Goal: Information Seeking & Learning: Learn about a topic

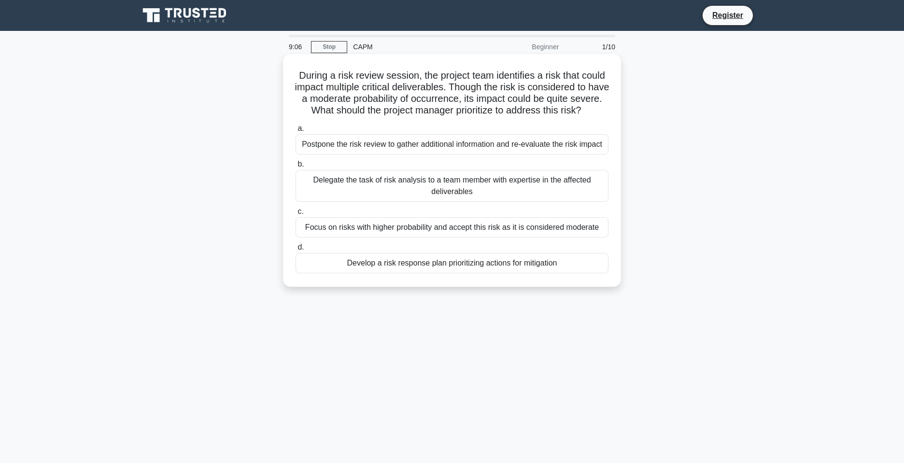
click at [441, 265] on div "Develop a risk response plan prioritizing actions for mitigation" at bounding box center [452, 263] width 313 height 20
click at [296, 251] on input "d. Develop a risk response plan prioritizing actions for mitigation" at bounding box center [296, 247] width 0 height 6
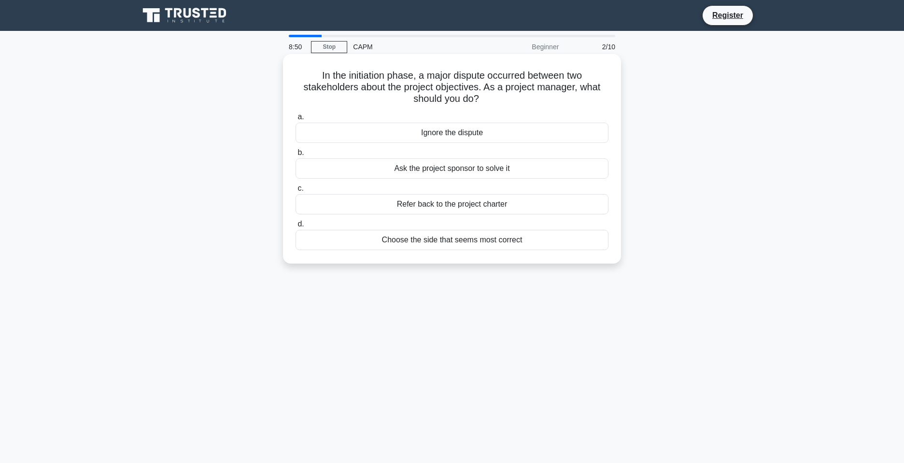
click at [469, 206] on div "Refer back to the project charter" at bounding box center [452, 204] width 313 height 20
click at [296, 192] on input "c. Refer back to the project charter" at bounding box center [296, 188] width 0 height 6
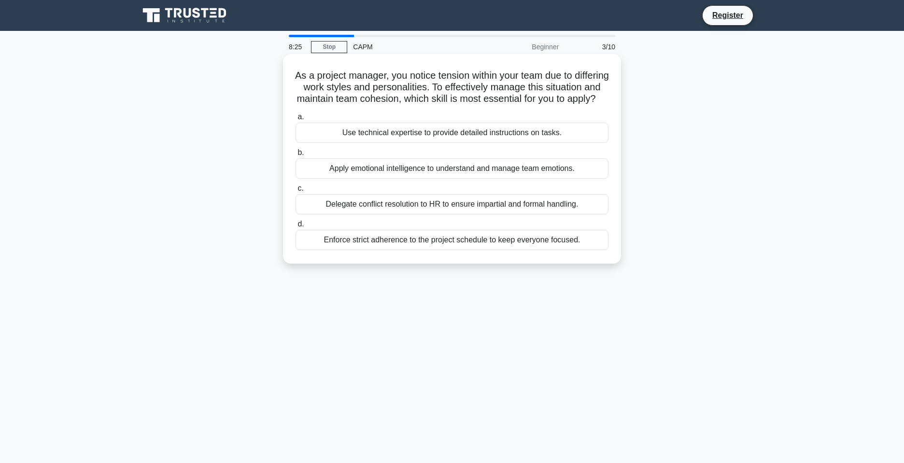
click at [514, 179] on div "Apply emotional intelligence to understand and manage team emotions." at bounding box center [452, 168] width 313 height 20
click at [296, 156] on input "b. Apply emotional intelligence to understand and manage team emotions." at bounding box center [296, 153] width 0 height 6
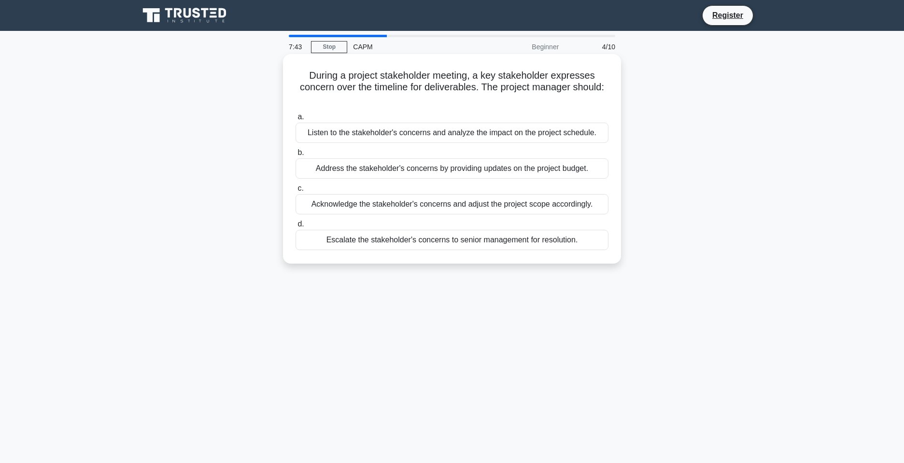
click at [559, 201] on div "Acknowledge the stakeholder's concerns and adjust the project scope accordingly." at bounding box center [452, 204] width 313 height 20
click at [296, 192] on input "c. Acknowledge the stakeholder's concerns and adjust the project scope accordin…" at bounding box center [296, 188] width 0 height 6
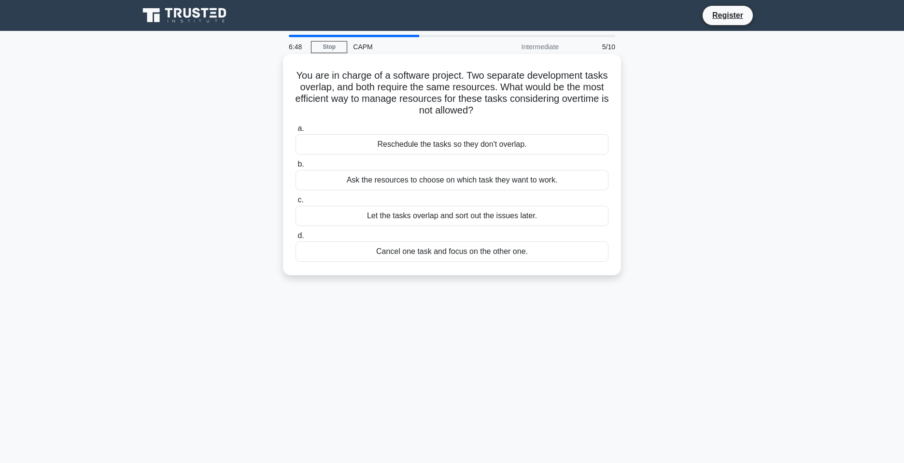
click at [575, 143] on div "Reschedule the tasks so they don't overlap." at bounding box center [452, 144] width 313 height 20
click at [296, 132] on input "a. Reschedule the tasks so they don't overlap." at bounding box center [296, 129] width 0 height 6
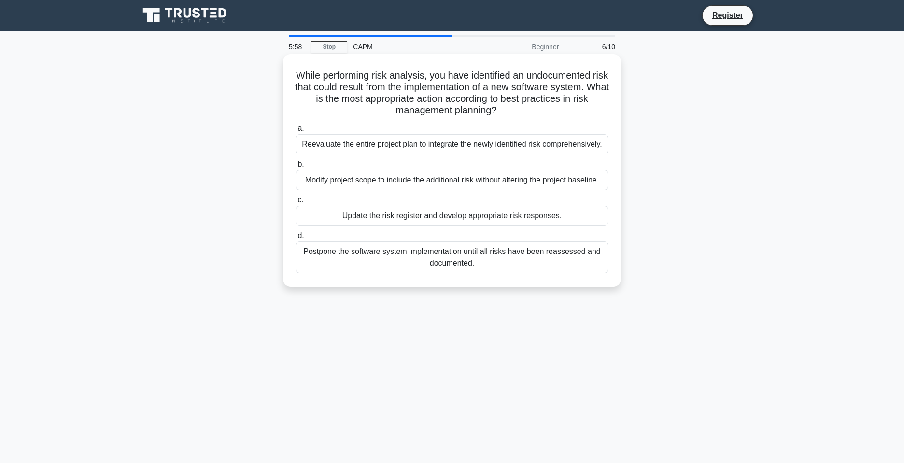
click at [586, 215] on div "Update the risk register and develop appropriate risk responses." at bounding box center [452, 216] width 313 height 20
click at [296, 203] on input "c. Update the risk register and develop appropriate risk responses." at bounding box center [296, 200] width 0 height 6
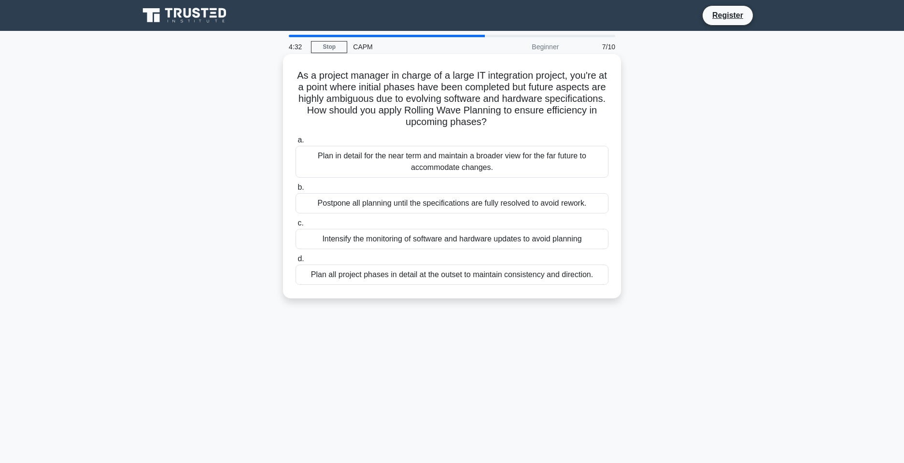
click at [548, 166] on div "Plan in detail for the near term and maintain a broader view for the far future…" at bounding box center [452, 162] width 313 height 32
click at [296, 143] on input "a. Plan in detail for the near term and maintain a broader view for the far fut…" at bounding box center [296, 140] width 0 height 6
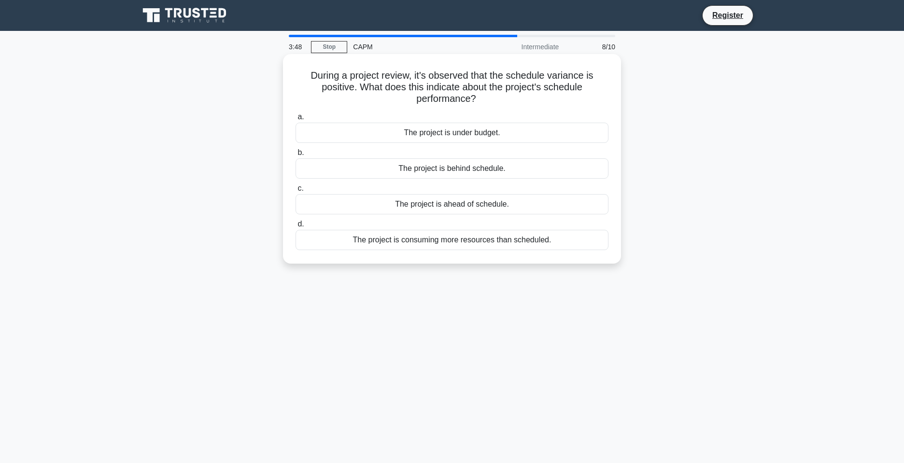
click at [489, 209] on div "The project is ahead of schedule." at bounding box center [452, 204] width 313 height 20
click at [296, 192] on input "c. The project is ahead of schedule." at bounding box center [296, 188] width 0 height 6
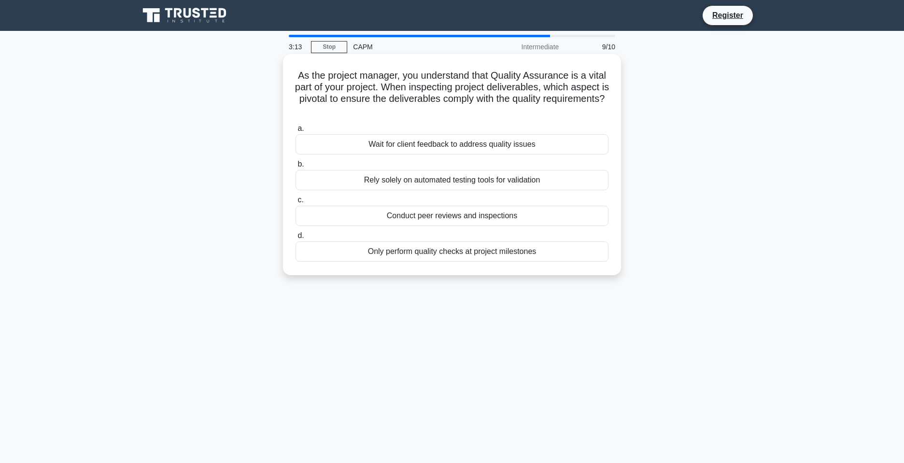
click at [539, 145] on div "Wait for client feedback to address quality issues" at bounding box center [452, 144] width 313 height 20
click at [296, 132] on input "a. Wait for client feedback to address quality issues" at bounding box center [296, 129] width 0 height 6
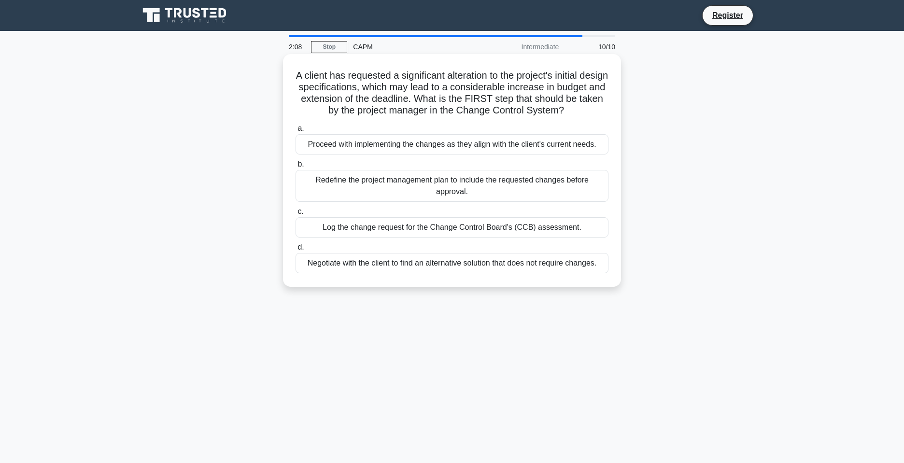
click at [478, 187] on div "Redefine the project management plan to include the requested changes before ap…" at bounding box center [452, 186] width 313 height 32
click at [296, 168] on input "b. Redefine the project management plan to include the requested changes before…" at bounding box center [296, 164] width 0 height 6
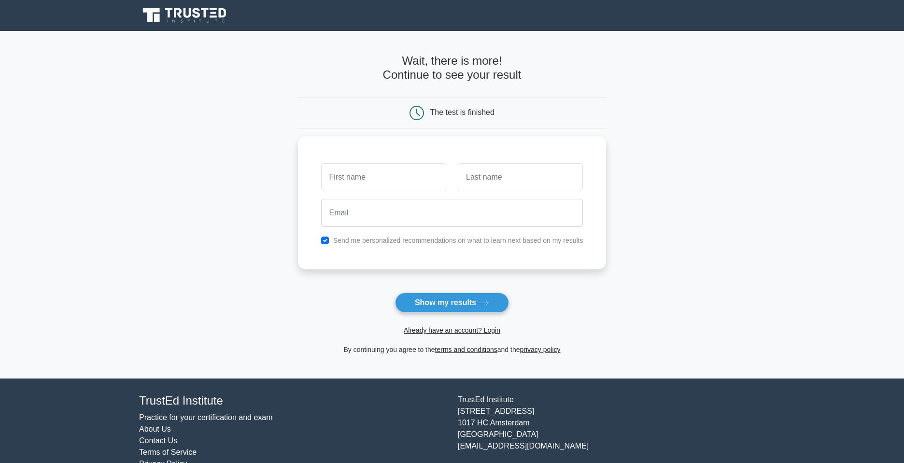
click at [399, 176] on input "text" at bounding box center [383, 177] width 125 height 28
click at [359, 178] on input "text" at bounding box center [383, 175] width 125 height 28
type input "roddens"
type input "denor"
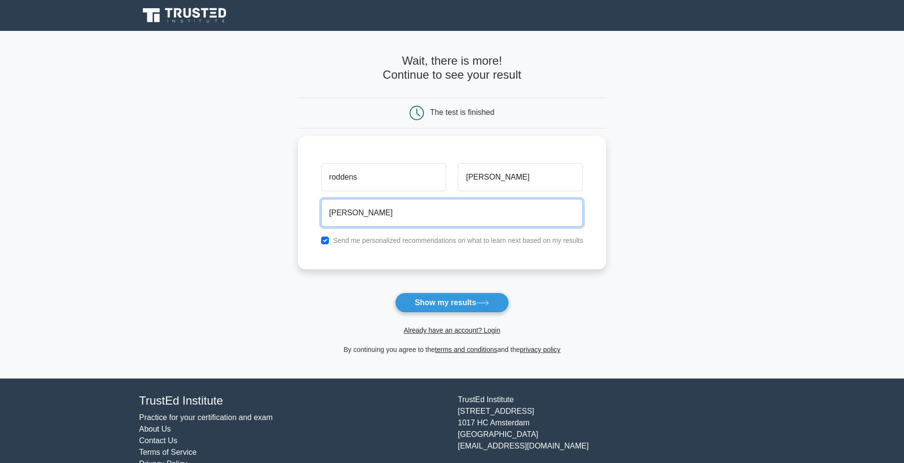
type input "roddensd23@gmail.com"
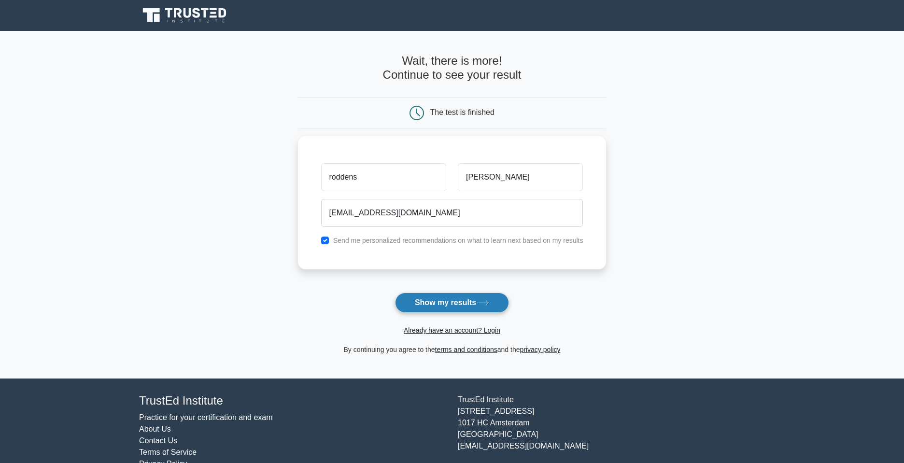
click at [456, 308] on button "Show my results" at bounding box center [452, 303] width 114 height 20
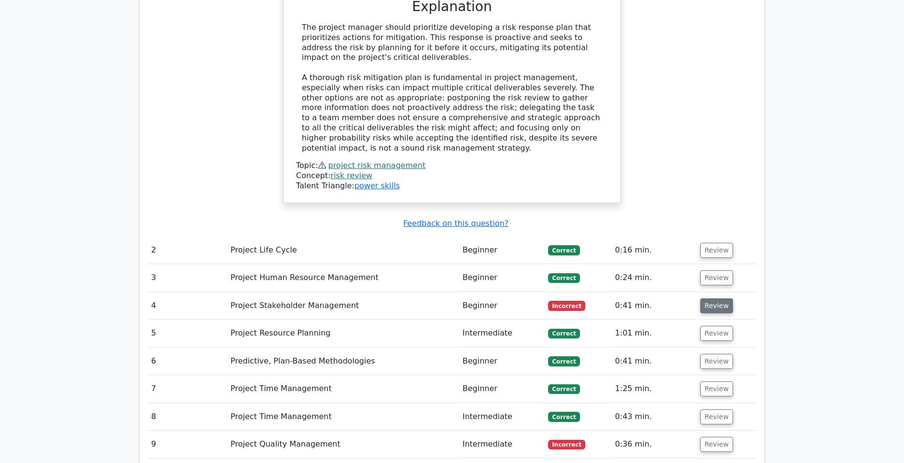
scroll to position [1219, 0]
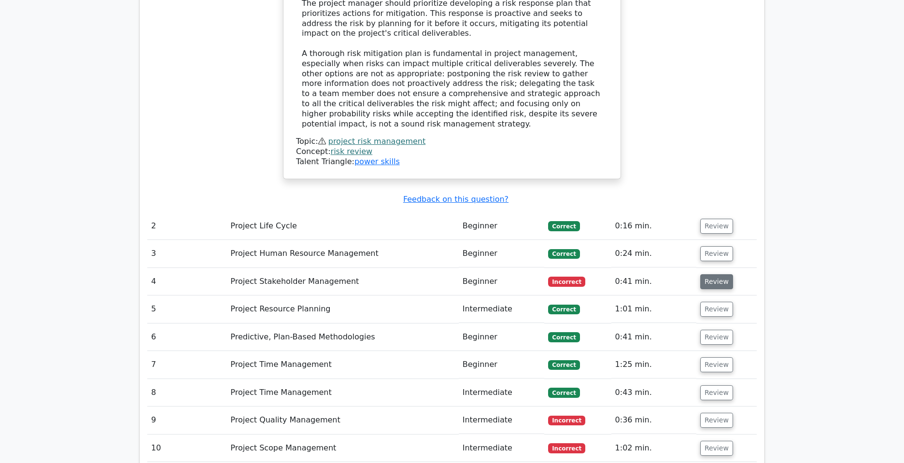
click at [708, 274] on button "Review" at bounding box center [716, 281] width 33 height 15
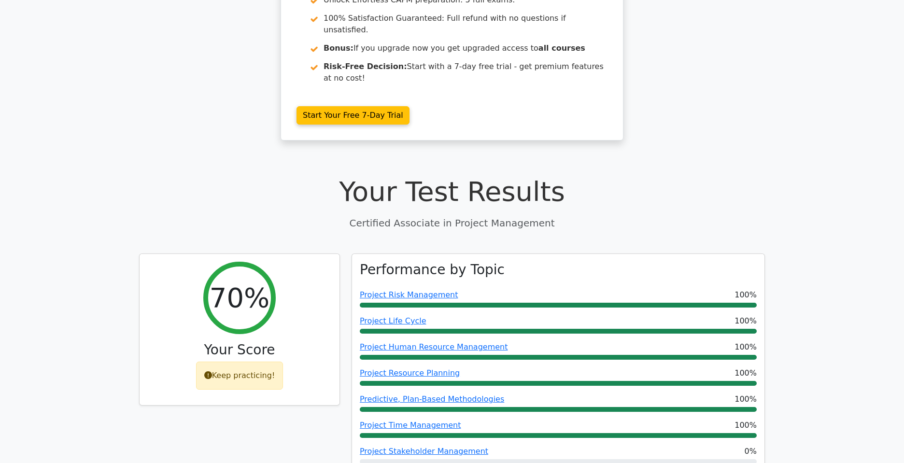
scroll to position [0, 0]
